Goal: Task Accomplishment & Management: Complete application form

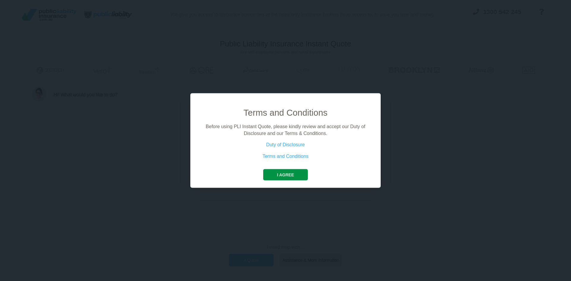
click at [294, 173] on button "I agree" at bounding box center [285, 174] width 44 height 11
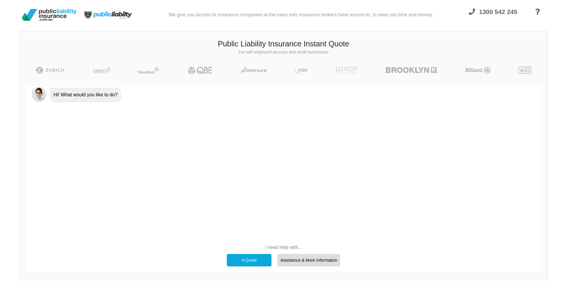
click at [255, 259] on div "A Quote" at bounding box center [249, 260] width 45 height 12
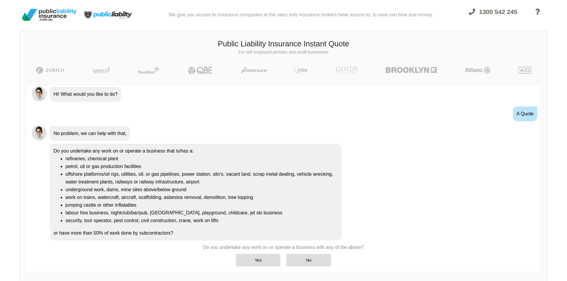
scroll to position [7, 0]
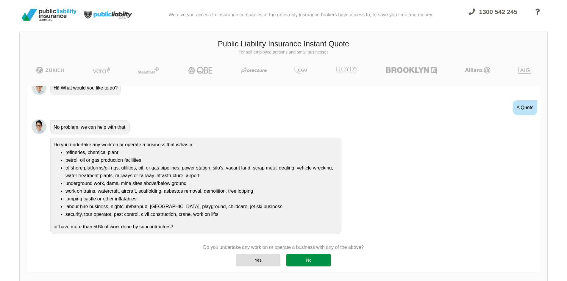
click at [303, 262] on div "No" at bounding box center [308, 260] width 45 height 12
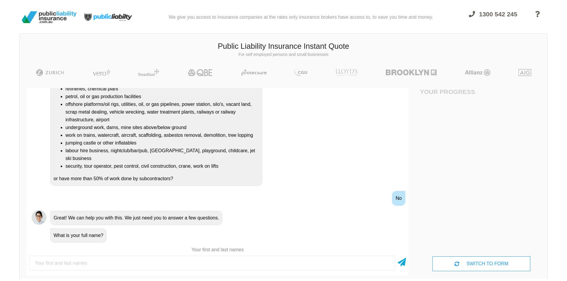
scroll to position [0, 0]
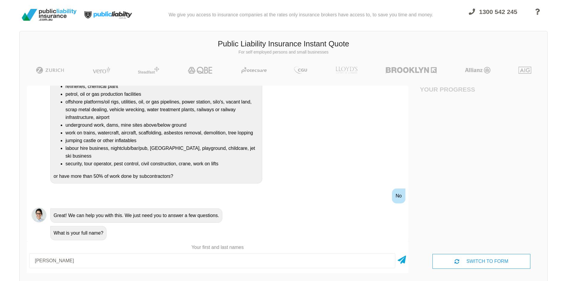
type input "[PERSON_NAME]"
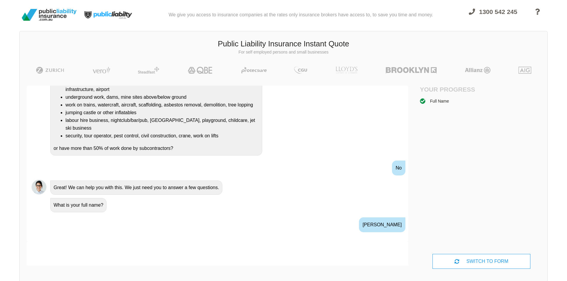
scroll to position [147, 0]
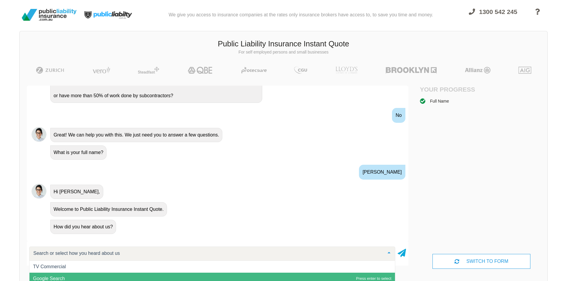
click at [74, 278] on span "Google Search" at bounding box center [211, 279] width 365 height 12
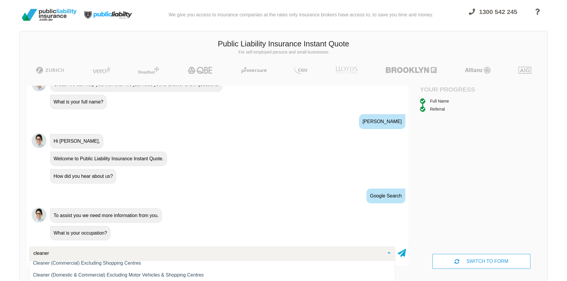
scroll to position [60, 0]
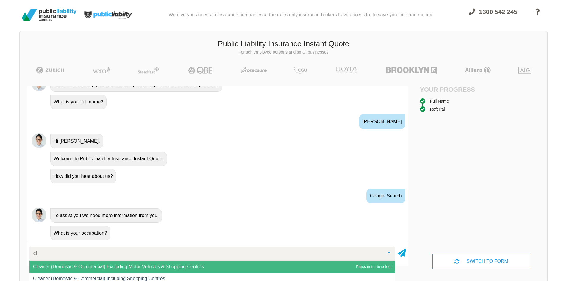
type input "c"
type input "d"
type input "cleaner"
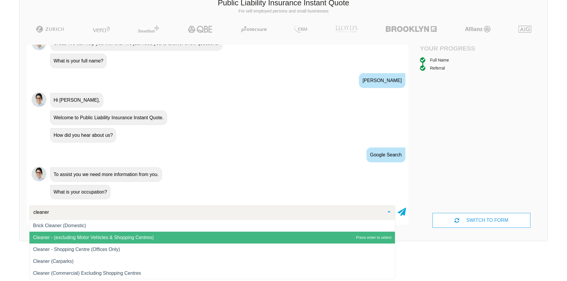
click at [189, 239] on span "Cleaner - (excluding Motor Vehicles & Shopping Centres)" at bounding box center [211, 238] width 365 height 12
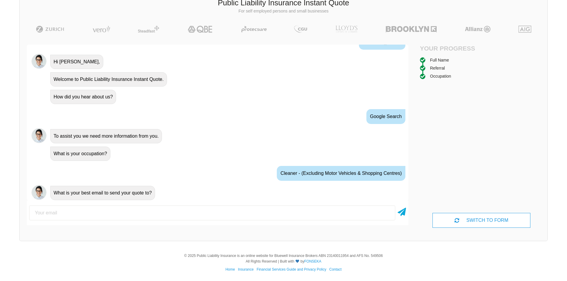
scroll to position [243, 0]
type input "[EMAIL_ADDRESS][DOMAIN_NAME]"
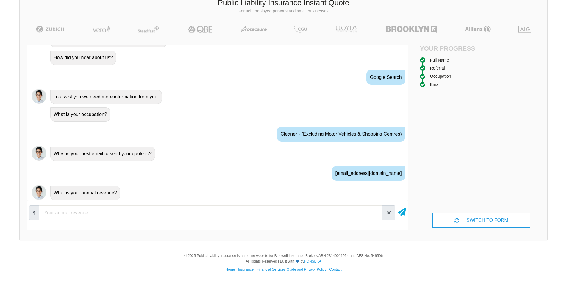
scroll to position [283, 0]
click at [297, 211] on input "number" at bounding box center [210, 213] width 343 height 15
type input "7"
type input "90000"
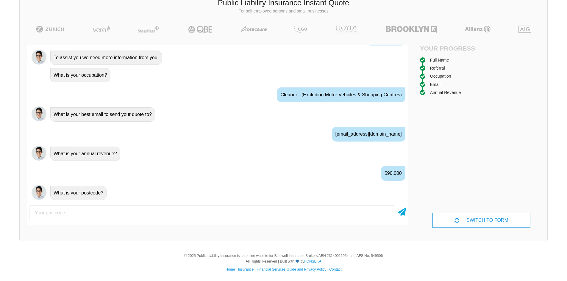
scroll to position [322, 0]
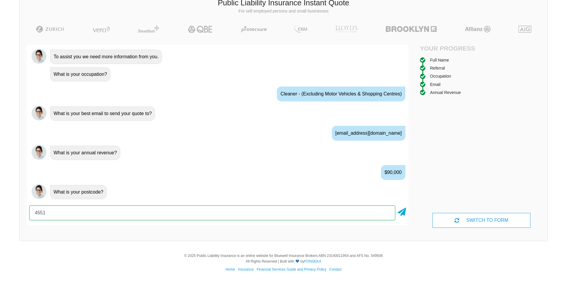
type input "4551"
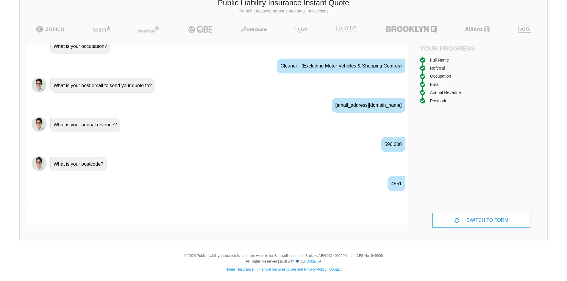
scroll to position [361, 0]
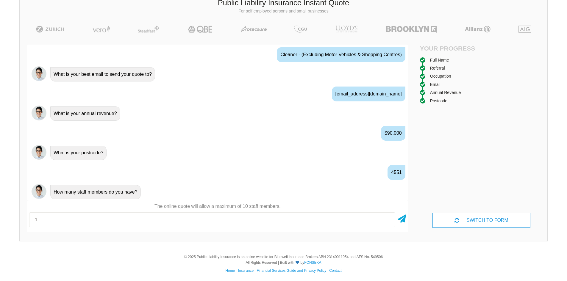
type input "1"
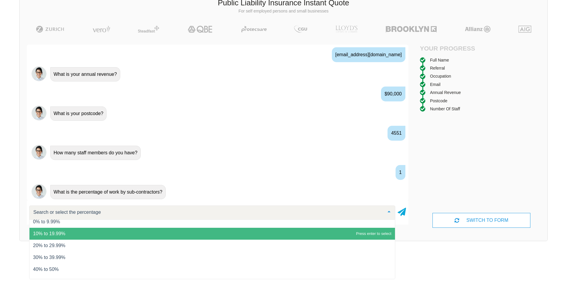
scroll to position [24, 0]
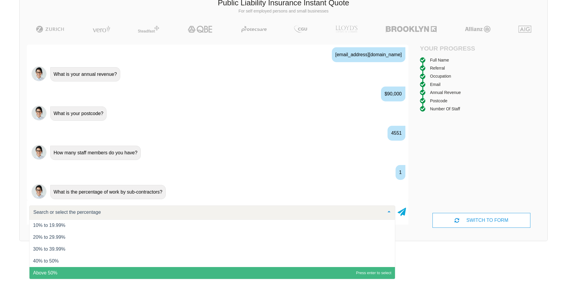
click at [127, 274] on span "Above 50%" at bounding box center [211, 273] width 365 height 12
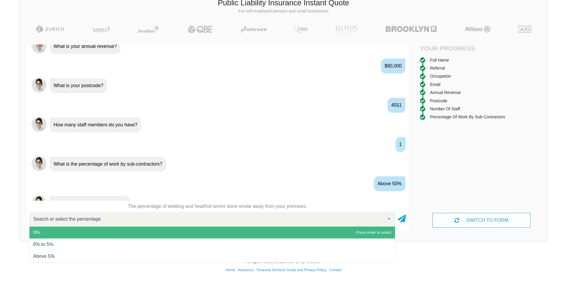
scroll to position [440, 0]
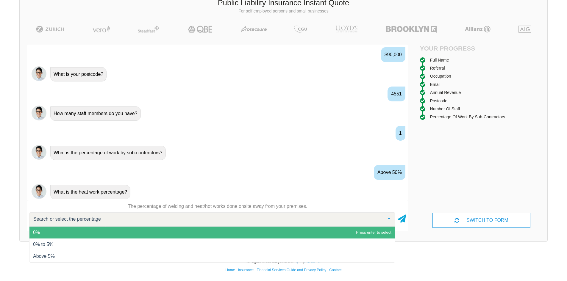
click at [101, 230] on span "0%" at bounding box center [211, 233] width 365 height 12
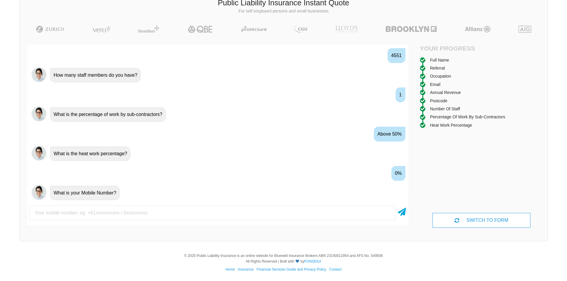
scroll to position [479, 0]
click at [402, 216] on icon at bounding box center [401, 211] width 8 height 11
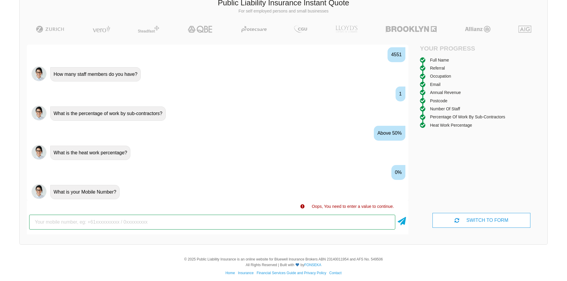
click at [285, 221] on input "text" at bounding box center [212, 222] width 366 height 15
type input "0585748293"
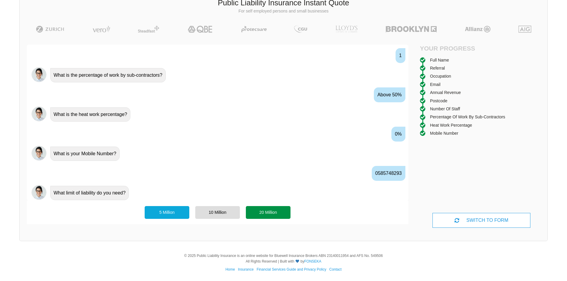
scroll to position [518, 0]
click at [161, 211] on div "5 Million" at bounding box center [167, 212] width 45 height 12
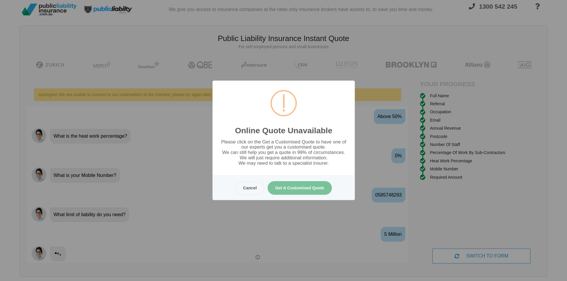
scroll to position [0, 0]
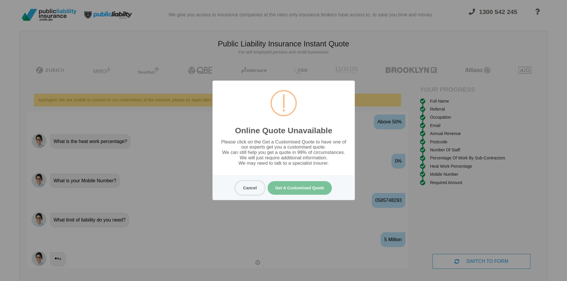
click at [252, 185] on button "Cancel" at bounding box center [249, 188] width 29 height 14
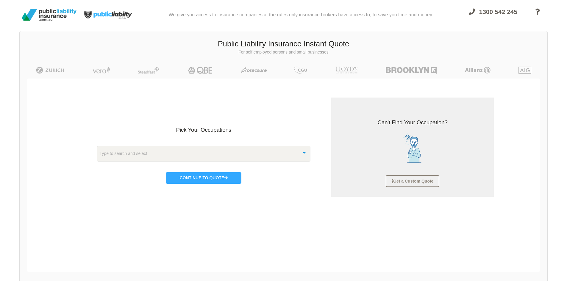
scroll to position [15, 0]
